Goal: Find specific page/section: Find specific page/section

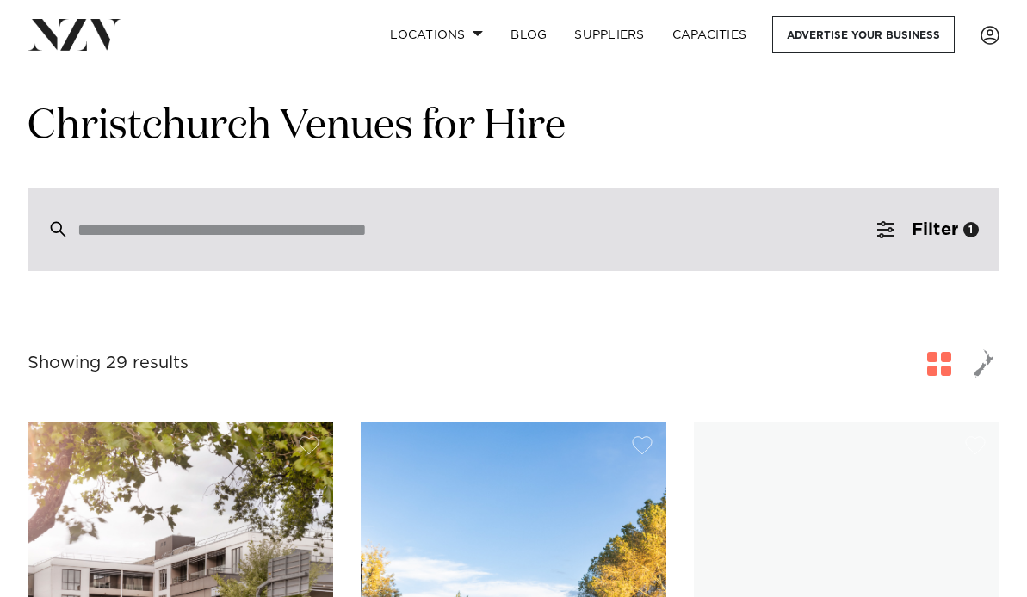
scroll to position [58, 0]
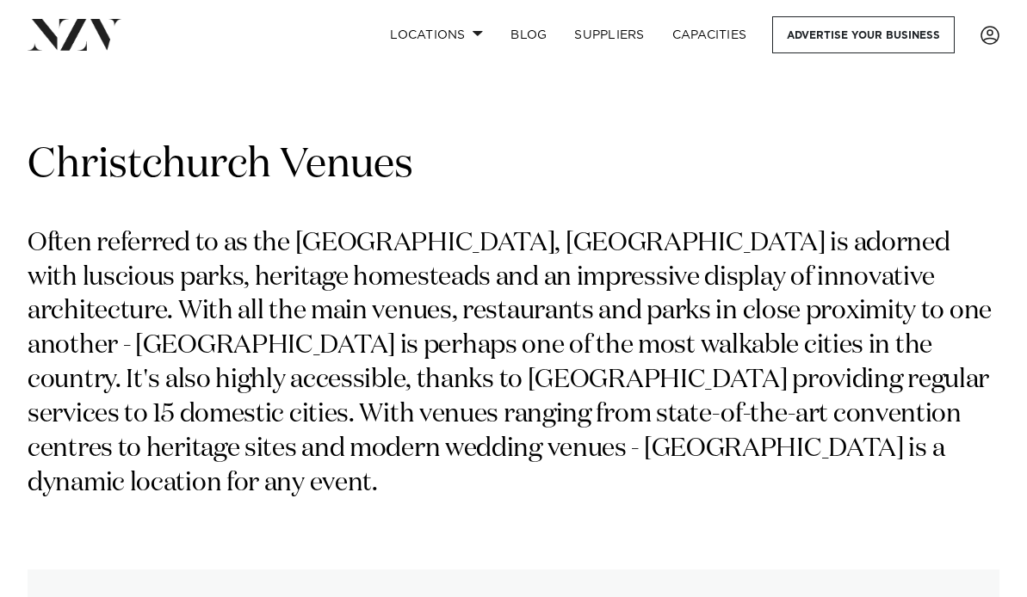
click at [241, 251] on p "Often referred to as the garden city, Christchurch is adorned with luscious par…" at bounding box center [514, 364] width 972 height 275
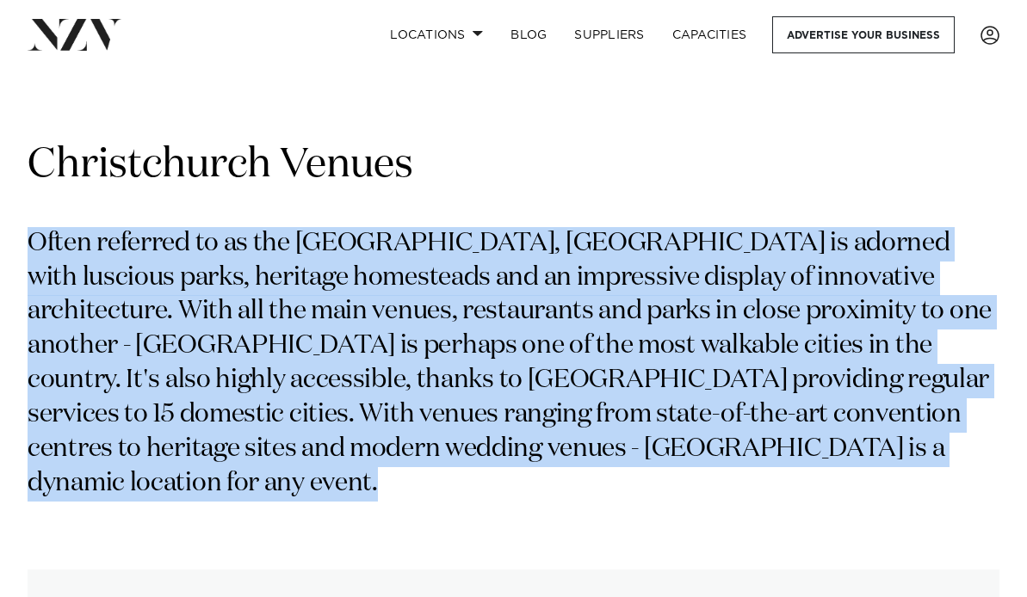
click at [241, 251] on p "Often referred to as the garden city, Christchurch is adorned with luscious par…" at bounding box center [514, 364] width 972 height 275
copy div "Often referred to as the garden city, Christchurch is adorned with luscious par…"
